Goal: Task Accomplishment & Management: Manage account settings

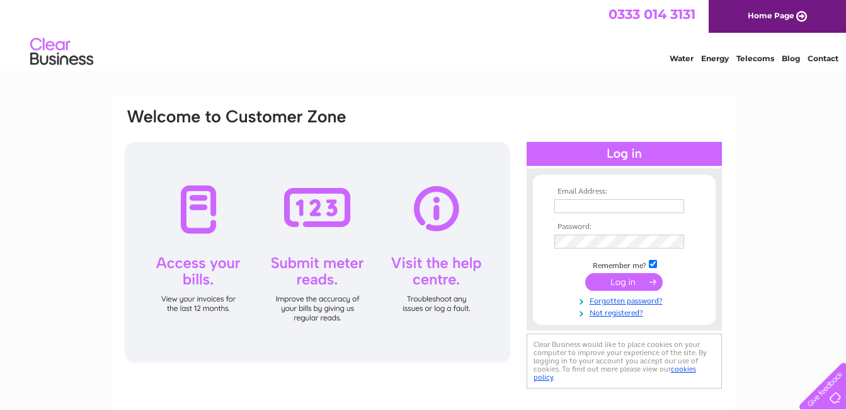
type input "[EMAIL_ADDRESS][DOMAIN_NAME]"
click at [616, 279] on input "submit" at bounding box center [624, 282] width 78 height 18
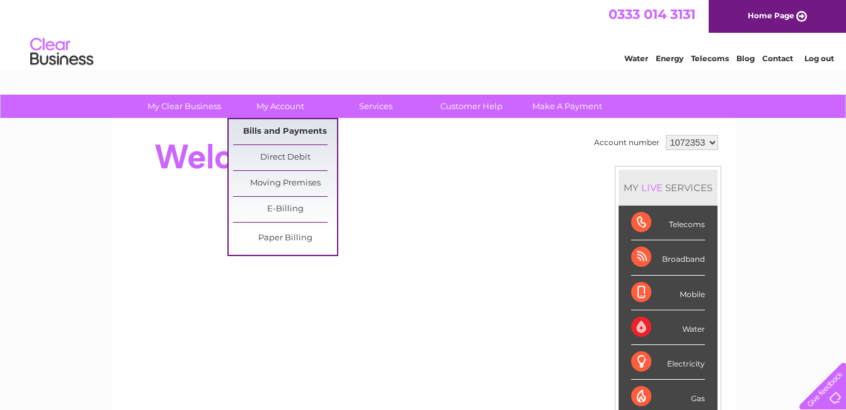
click at [275, 132] on link "Bills and Payments" at bounding box center [285, 131] width 104 height 25
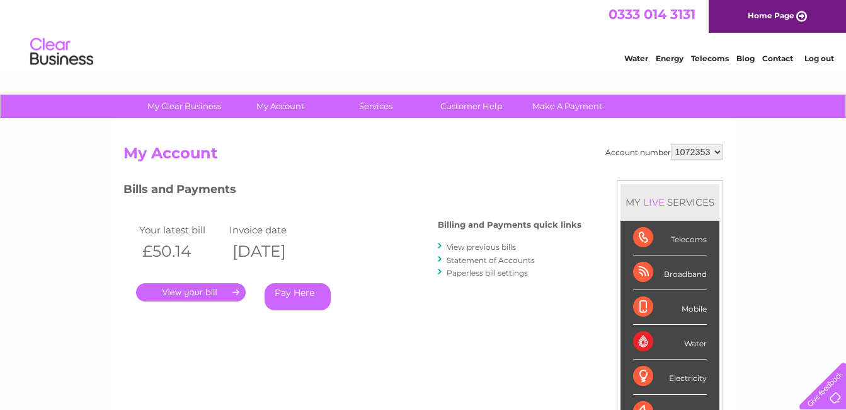
click at [210, 290] on link "." at bounding box center [191, 292] width 110 height 18
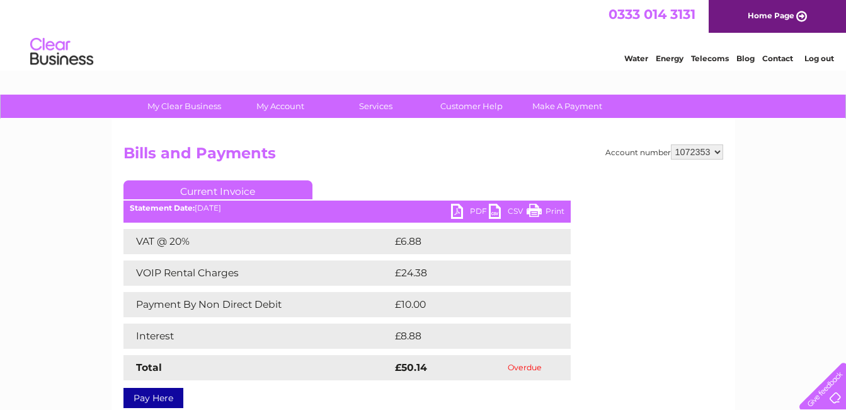
click at [458, 215] on link "PDF" at bounding box center [470, 213] width 38 height 18
